Goal: Find specific page/section: Find specific page/section

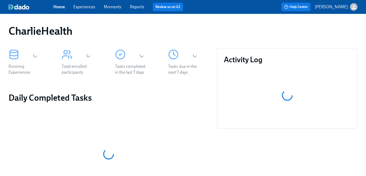
click at [75, 8] on link "Experiences" at bounding box center [84, 6] width 22 height 5
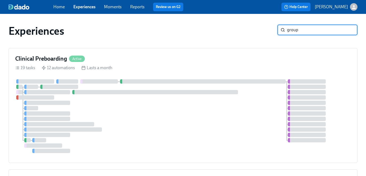
type input "group"
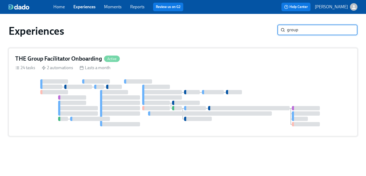
click at [152, 69] on div "24 tasks 2 automations Lasts a month" at bounding box center [183, 68] width 336 height 6
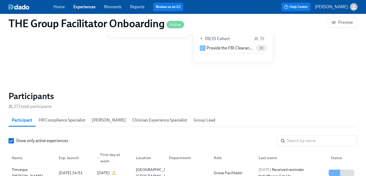
scroll to position [475, 0]
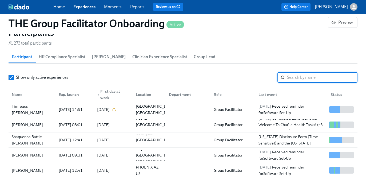
click at [298, 80] on input "search" at bounding box center [322, 77] width 70 height 11
paste input "Timrequs"
type input "Timrequs"
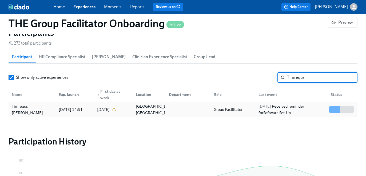
click at [212, 106] on div "Group Facilitator" at bounding box center [228, 109] width 33 height 6
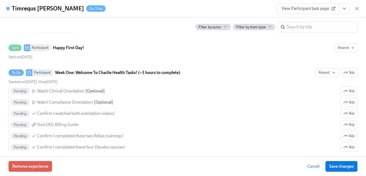
scroll to position [388, 0]
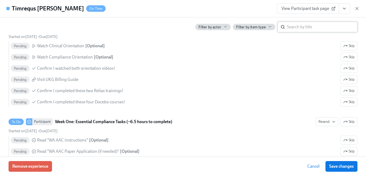
click at [307, 31] on input "search" at bounding box center [322, 27] width 70 height 11
type input "[US_STATE]"
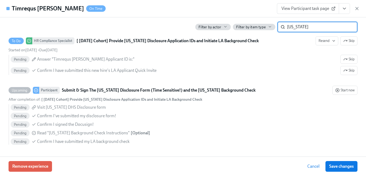
scroll to position [182, 0]
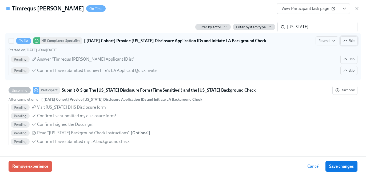
click at [350, 40] on span "Skip" at bounding box center [349, 40] width 11 height 5
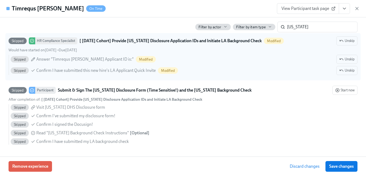
click at [339, 165] on span "Save changes" at bounding box center [341, 166] width 25 height 5
